Goal: Task Accomplishment & Management: Use online tool/utility

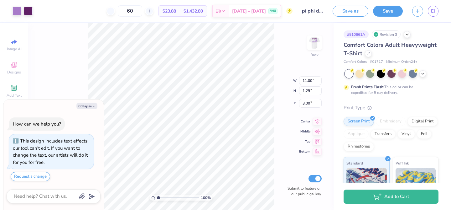
type textarea "x"
type input "4.95"
type textarea "x"
type input "4.54"
type textarea "x"
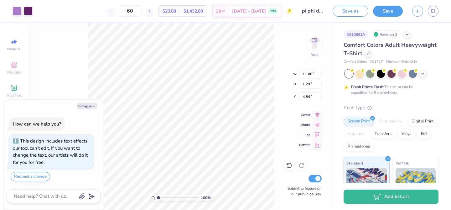
type input "11.31"
type input "1.33"
type input "4.50"
type textarea "x"
type input "4.73"
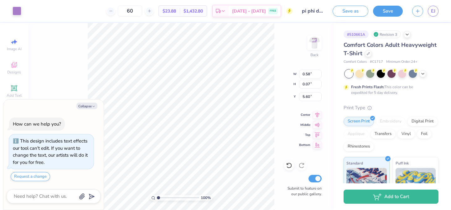
type textarea "x"
type input "5.46"
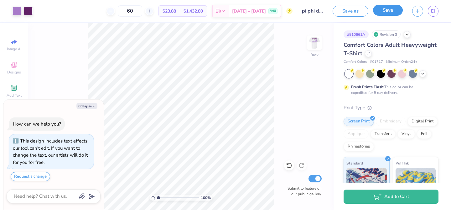
click at [384, 11] on button "Save" at bounding box center [388, 10] width 30 height 11
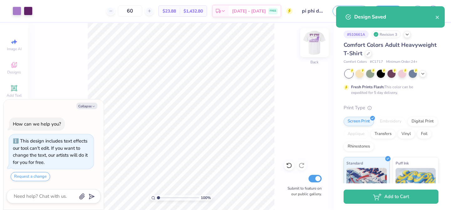
click at [314, 43] on img at bounding box center [314, 42] width 25 height 25
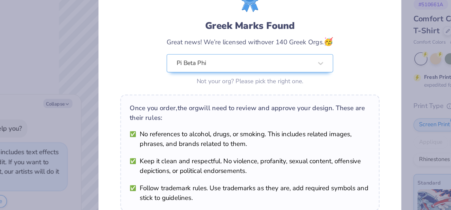
click at [348, 71] on div "Greek Marks Found Great news! We’re licensed with over 140 Greek Orgs. 🥳 Pi Bet…" at bounding box center [225, 105] width 451 height 210
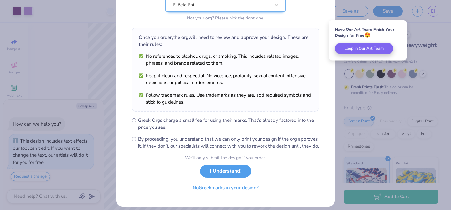
scroll to position [83, 0]
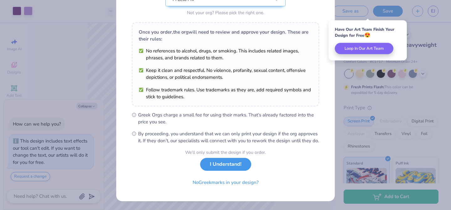
click at [237, 171] on button "I Understand!" at bounding box center [225, 164] width 51 height 13
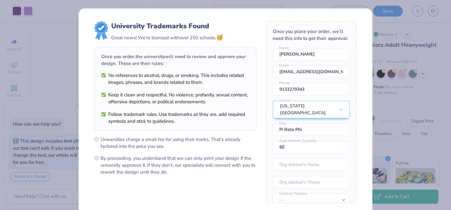
scroll to position [63, 0]
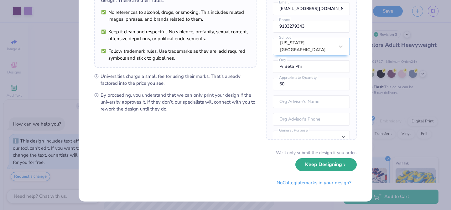
click at [320, 167] on button "Keep Designing" at bounding box center [326, 164] width 61 height 13
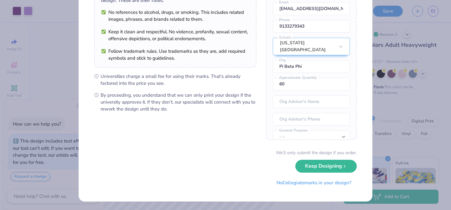
scroll to position [0, 0]
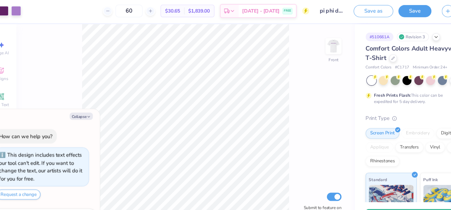
type textarea "x"
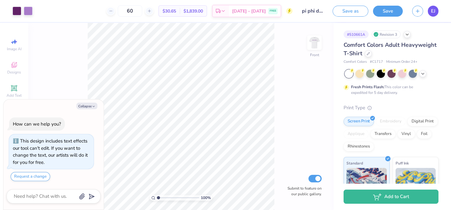
click at [436, 12] on link "EJ" at bounding box center [433, 11] width 11 height 11
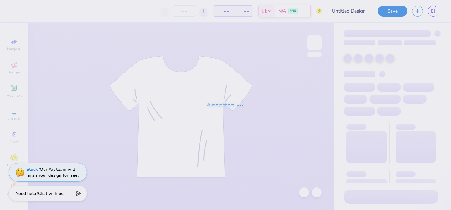
type input "pi phi dads day"
type input "60"
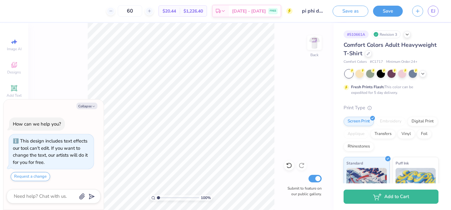
click at [65, 73] on div "100 % Back Submit to feature on our public gallery." at bounding box center [181, 116] width 306 height 187
click at [16, 89] on icon at bounding box center [14, 88] width 5 height 5
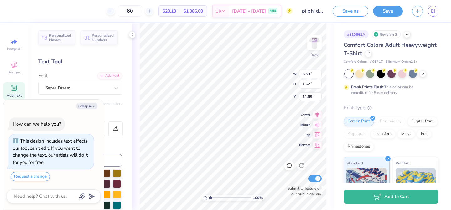
type textarea "x"
type textarea "d"
type textarea "x"
type textarea "da"
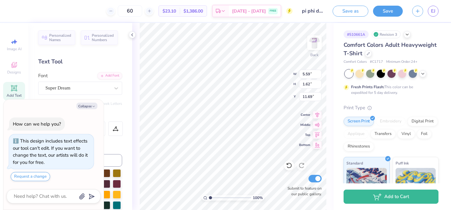
type textarea "x"
type textarea "dad"
type textarea "x"
type textarea "dad'"
type textarea "x"
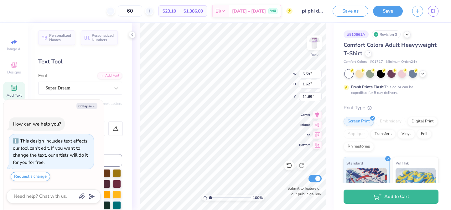
type textarea "dad's"
type textarea "x"
type textarea "dad's"
type textarea "x"
type textarea "dad's d"
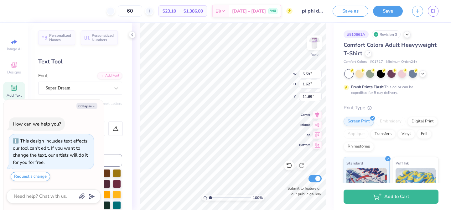
type textarea "x"
type textarea "dad's da"
type textarea "x"
type textarea "dad's day"
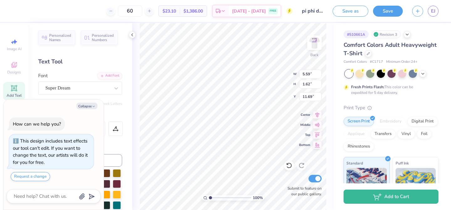
type textarea "x"
type textarea "dad's ay"
type textarea "x"
type textarea "dad's Day"
type textarea "x"
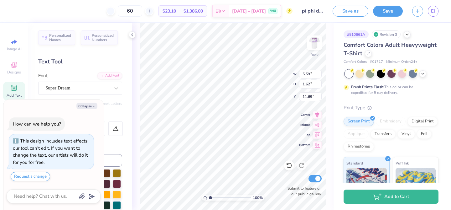
type textarea "ad's Day"
type textarea "x"
type textarea "Dad's Day"
click at [134, 139] on div "100 % Back W 5.59 5.59 " H 1.62 1.62 " Y 11.69 11.69 " Center Middle Top Bottom…" at bounding box center [233, 116] width 202 height 187
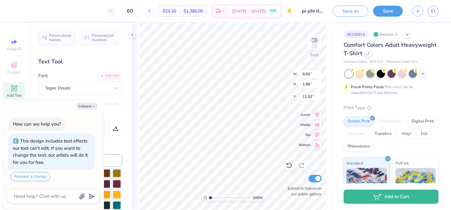
type textarea "x"
type input "2.02"
click at [130, 34] on icon at bounding box center [132, 34] width 5 height 5
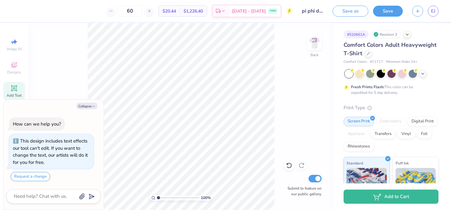
click at [53, 80] on div "100 % Back Submit to feature on our public gallery." at bounding box center [181, 116] width 306 height 187
click at [317, 39] on img at bounding box center [314, 42] width 25 height 25
type textarea "x"
type input "5.06"
click at [93, 103] on button "Collapse" at bounding box center [86, 106] width 21 height 7
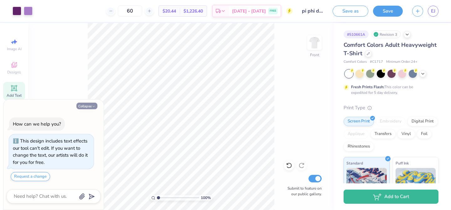
type textarea "x"
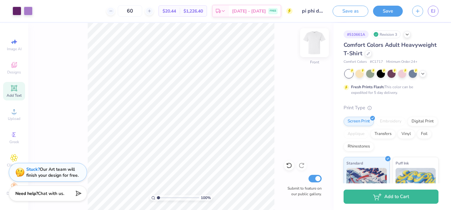
click at [314, 44] on img at bounding box center [314, 42] width 25 height 25
click at [14, 86] on icon at bounding box center [14, 88] width 6 height 6
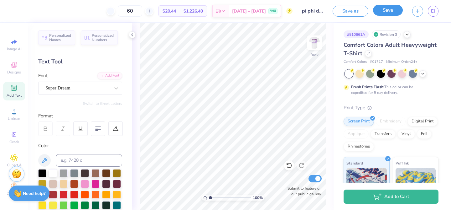
click at [394, 15] on button "Save" at bounding box center [388, 10] width 30 height 11
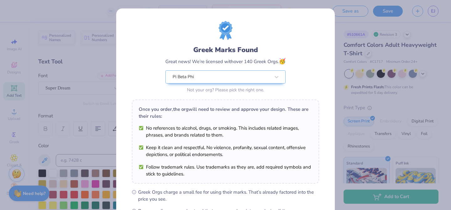
click at [336, 73] on div "Greek Marks Found Great news! We’re licensed with over 140 Greek Orgs. 🥳 Pi Bet…" at bounding box center [225, 105] width 451 height 210
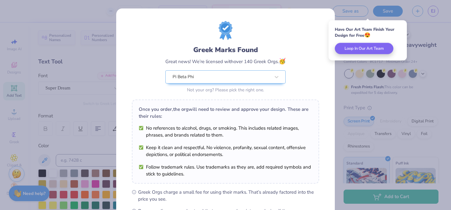
click at [433, 16] on div "Greek Marks Found Great news! We’re licensed with over 140 Greek Orgs. 🥳 Pi Bet…" at bounding box center [225, 105] width 451 height 210
click at [433, 12] on div "Greek Marks Found Great news! We’re licensed with over 140 Greek Orgs. 🥳 Pi Bet…" at bounding box center [225, 105] width 451 height 210
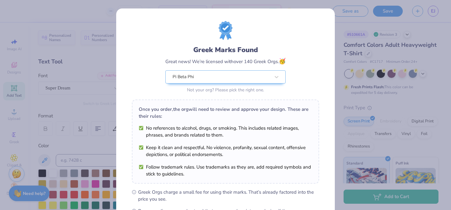
scroll to position [84, 0]
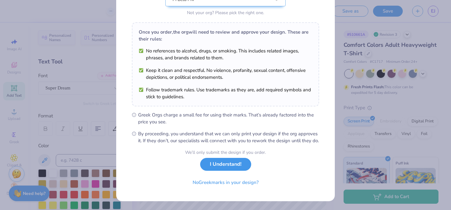
click at [234, 167] on button "I Understand!" at bounding box center [225, 164] width 51 height 13
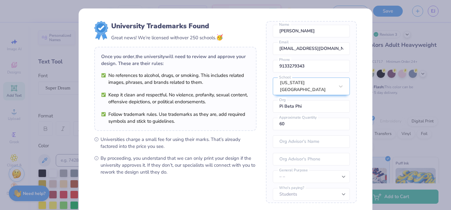
scroll to position [63, 0]
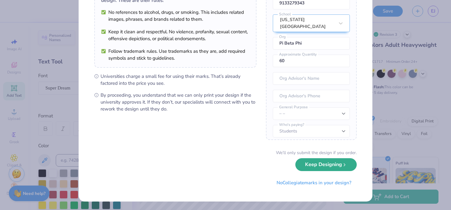
click at [312, 164] on button "Keep Designing" at bounding box center [326, 164] width 61 height 13
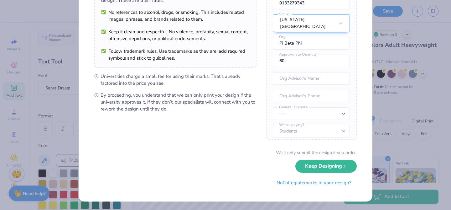
scroll to position [0, 0]
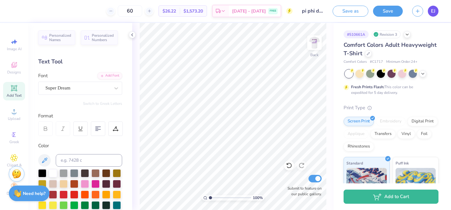
click at [432, 10] on span "EJ" at bounding box center [433, 11] width 4 height 7
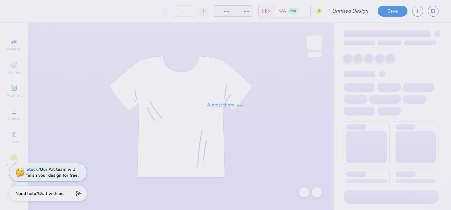
type input "pi phi dads day"
type input "60"
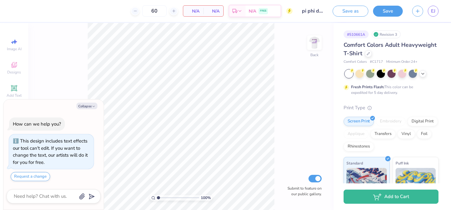
type textarea "x"
click at [433, 12] on span "EJ" at bounding box center [433, 11] width 4 height 7
